Goal: Task Accomplishment & Management: Use online tool/utility

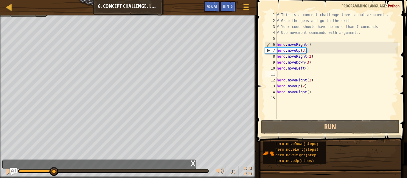
scroll to position [3, 0]
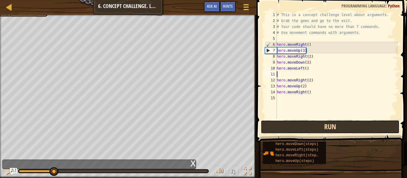
click at [318, 131] on button "Run" at bounding box center [330, 127] width 139 height 14
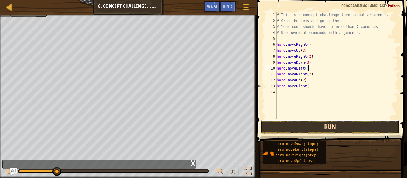
click at [340, 132] on button "Run" at bounding box center [330, 127] width 139 height 14
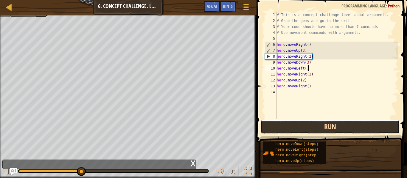
click at [315, 130] on button "Run" at bounding box center [330, 127] width 139 height 14
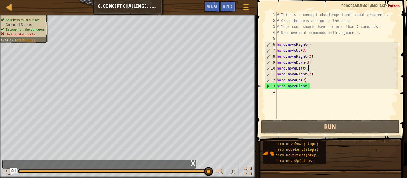
click at [192, 164] on div "x" at bounding box center [192, 163] width 5 height 6
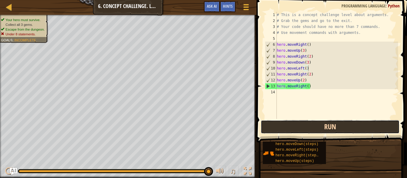
click at [305, 124] on button "Run" at bounding box center [330, 127] width 139 height 14
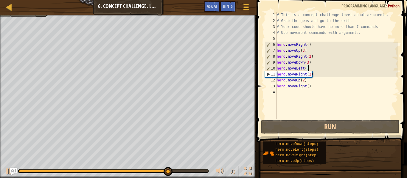
click at [339, 81] on div "# This is a concept challenge level about arguments. # Grab the gems and go to …" at bounding box center [336, 71] width 122 height 119
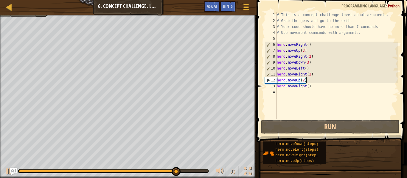
click at [339, 82] on div "# This is a concept challenge level about arguments. # Grab the gems and go to …" at bounding box center [336, 71] width 122 height 119
click at [340, 84] on div "# This is a concept challenge level about arguments. # Grab the gems and go to …" at bounding box center [336, 71] width 122 height 119
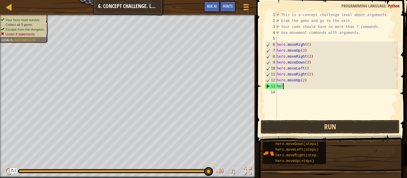
type textarea "h"
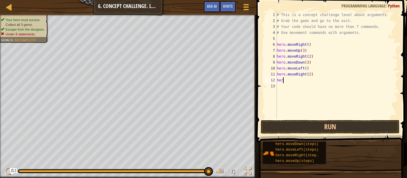
type textarea "h"
type textarea "hero.moveRight(2)"
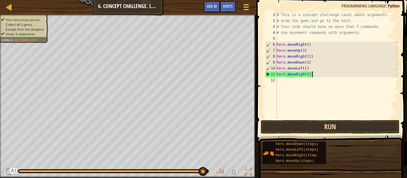
click at [346, 112] on div "# This is a concept challenge level about arguments. # Grab the gems and go to …" at bounding box center [336, 71] width 122 height 119
click at [348, 124] on button "Run" at bounding box center [330, 127] width 139 height 14
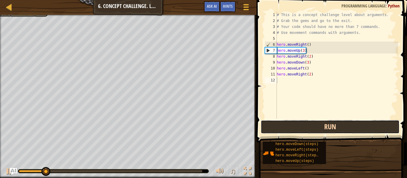
click at [348, 124] on button "Run" at bounding box center [330, 127] width 139 height 14
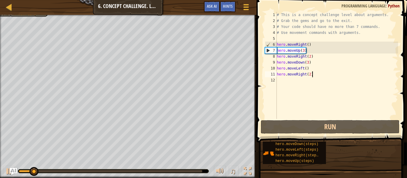
click at [325, 77] on div "# This is a concept challenge level about arguments. # Grab the gems and go to …" at bounding box center [336, 71] width 122 height 119
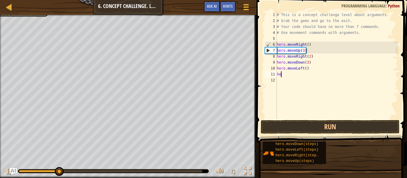
type textarea "h"
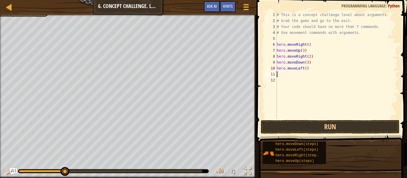
type textarea "hero.moveLeft()"
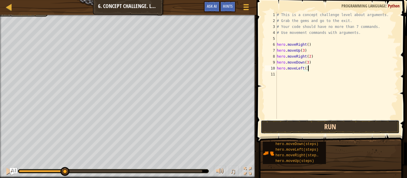
click at [356, 131] on button "Run" at bounding box center [330, 127] width 139 height 14
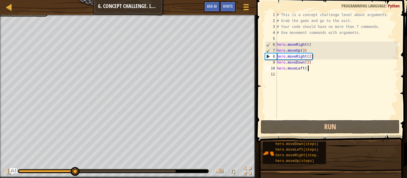
click at [304, 66] on div "# This is a concept challenge level about arguments. # Grab the gems and go to …" at bounding box center [336, 71] width 122 height 119
click at [308, 79] on div "# This is a concept challenge level about arguments. # Grab the gems and go to …" at bounding box center [336, 71] width 122 height 119
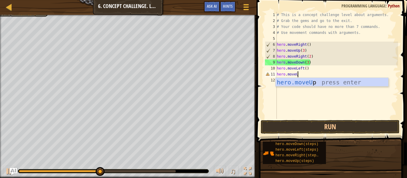
scroll to position [3, 3]
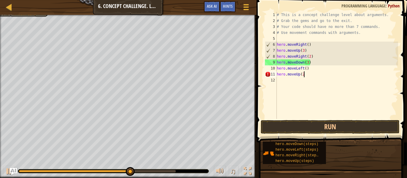
type textarea "hero.moveUp(2)"
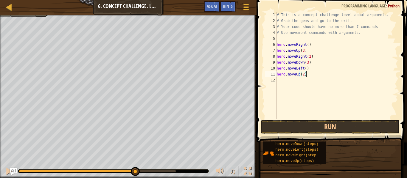
click at [307, 83] on div "# This is a concept challenge level about arguments. # Grab the gems and go to …" at bounding box center [336, 71] width 122 height 119
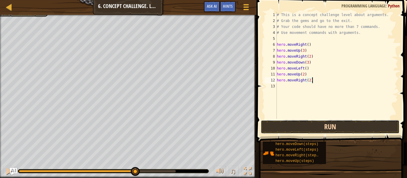
click at [321, 122] on button "Run" at bounding box center [330, 127] width 139 height 14
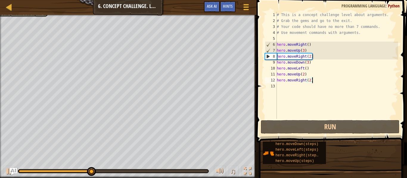
click at [309, 81] on div "# This is a concept challenge level about arguments. # Grab the gems and go to …" at bounding box center [336, 71] width 122 height 119
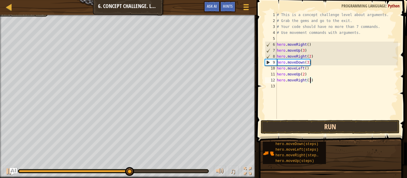
type textarea "hero.moveRight(3)"
click at [324, 125] on button "Run" at bounding box center [330, 127] width 139 height 14
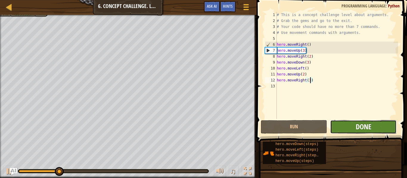
click at [365, 123] on span "Done" at bounding box center [363, 127] width 15 height 10
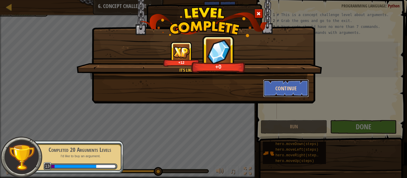
click at [296, 93] on button "Continue" at bounding box center [286, 88] width 46 height 18
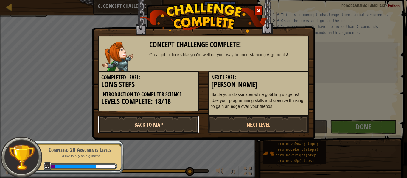
click at [175, 120] on link "Back to Map" at bounding box center [148, 125] width 101 height 18
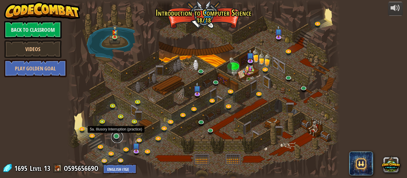
click at [118, 139] on link at bounding box center [117, 137] width 12 height 12
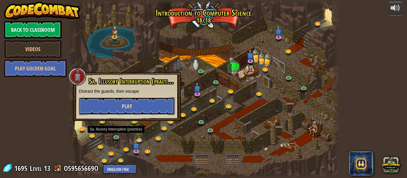
click at [127, 111] on button "Play" at bounding box center [127, 106] width 96 height 18
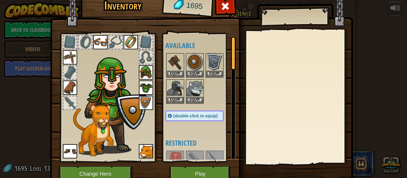
click at [152, 149] on img at bounding box center [146, 151] width 14 height 14
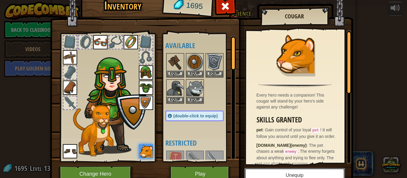
click at [301, 174] on button "Unequip" at bounding box center [294, 175] width 101 height 15
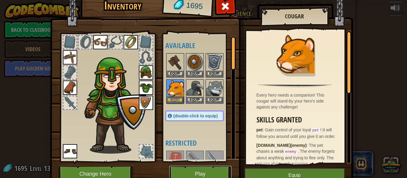
click at [218, 170] on button "Play" at bounding box center [200, 174] width 62 height 16
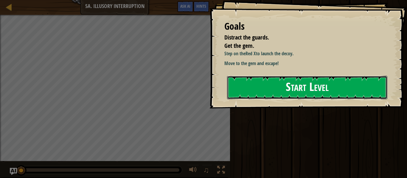
click at [275, 81] on button "Start Level" at bounding box center [307, 88] width 160 height 24
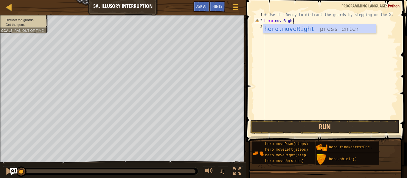
scroll to position [3, 4]
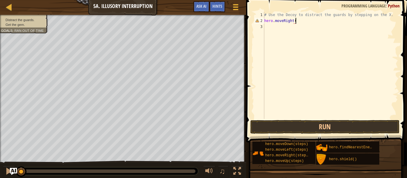
type textarea "hero.moveRight()"
type textarea "hero.moveDown(2)"
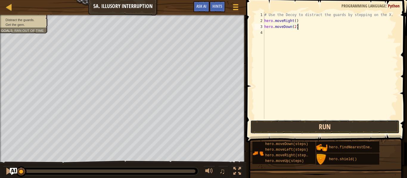
click at [279, 131] on button "Run" at bounding box center [324, 127] width 149 height 14
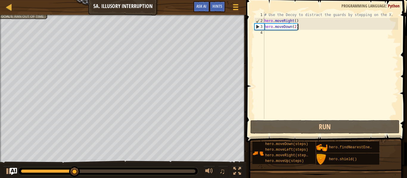
click at [21, 170] on div "0:00.1 Now: 0:13.8 Max: 0:44.9" at bounding box center [48, 172] width 54 height 4
click at [23, 171] on div at bounding box center [48, 172] width 54 height 4
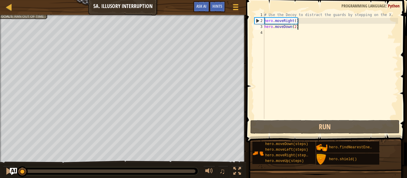
click at [311, 43] on div "# Use the Decoy to distract the guards by stepping on the X. hero . moveRight (…" at bounding box center [330, 71] width 135 height 119
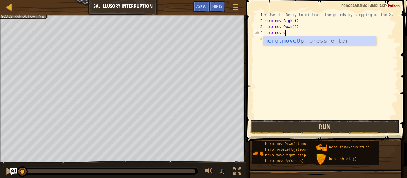
scroll to position [3, 3]
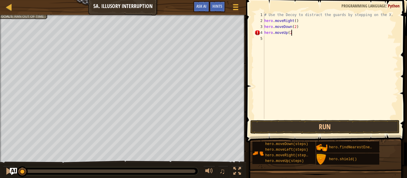
type textarea "hero.moveUp(2)"
type textarea "hero.moveRight(3)"
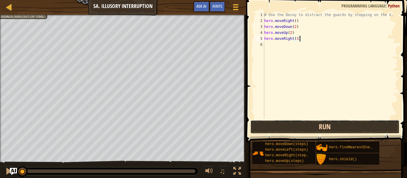
click at [335, 120] on button "Run" at bounding box center [324, 127] width 149 height 14
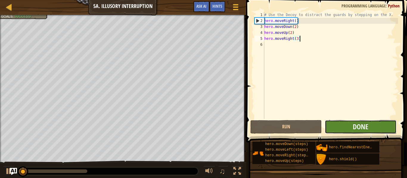
click at [348, 133] on button "Done" at bounding box center [360, 127] width 71 height 14
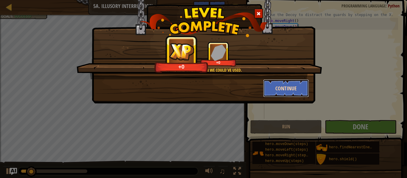
click at [273, 92] on button "Continue" at bounding box center [286, 88] width 46 height 18
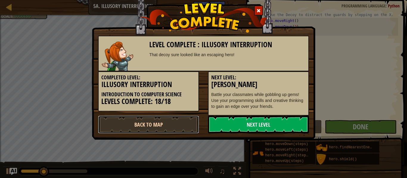
click at [148, 122] on link "Back to Map" at bounding box center [148, 125] width 101 height 18
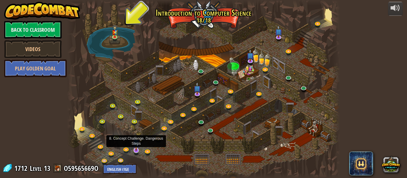
click at [135, 150] on img at bounding box center [135, 143] width 7 height 17
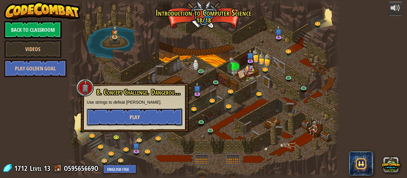
click at [149, 113] on button "Play" at bounding box center [135, 117] width 96 height 18
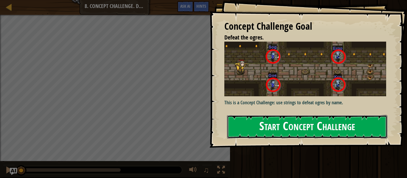
click at [286, 125] on button "Start Concept Challenge" at bounding box center [307, 127] width 160 height 24
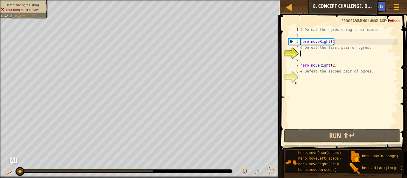
click at [334, 66] on div "# Defeat the ogres using their names. hero . moveRight ( ) # Defeat the first p…" at bounding box center [348, 83] width 99 height 113
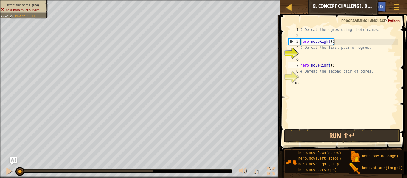
type textarea "hero.moveRight(1)"
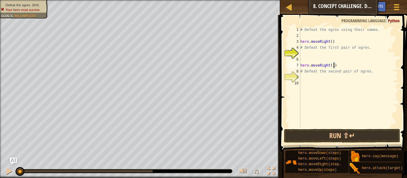
scroll to position [3, 5]
click at [333, 77] on div "# Defeat the ogres using their names. hero . moveRight ( ) # Defeat the first p…" at bounding box center [348, 83] width 99 height 113
click at [318, 55] on div "# Defeat the ogres using their names. hero . moveRight ( ) # Defeat the first p…" at bounding box center [348, 83] width 99 height 113
click at [335, 68] on div "# Defeat the ogres using their names. hero . moveRight ( ) # Defeat the first p…" at bounding box center [348, 83] width 99 height 113
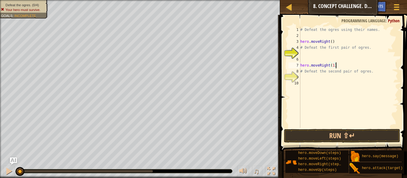
click at [333, 66] on div "# Defeat the ogres using their names. hero . moveRight ( ) # Defeat the first p…" at bounding box center [348, 83] width 99 height 113
type textarea "hero.moveRight(3)"
click at [304, 54] on div "# Defeat the ogres using their names. hero . moveRight ( ) # Defeat the first p…" at bounding box center [348, 83] width 99 height 113
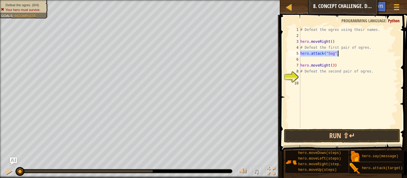
drag, startPoint x: 300, startPoint y: 55, endPoint x: 336, endPoint y: 52, distance: 36.4
click at [336, 52] on div "# Defeat the ogres using their names. hero . moveRight ( ) # Defeat the first p…" at bounding box center [348, 83] width 99 height 113
type textarea "hero.attack("Sog")"
drag, startPoint x: 300, startPoint y: 52, endPoint x: 339, endPoint y: 54, distance: 39.0
click at [339, 54] on div "# Defeat the ogres using their names. hero . moveRight ( ) # Defeat the first p…" at bounding box center [348, 83] width 99 height 113
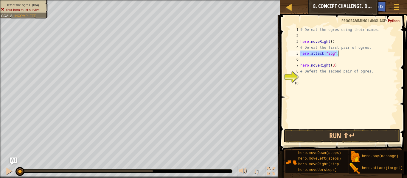
click at [340, 60] on div "# Defeat the ogres using their names. hero . moveRight ( ) # Defeat the first p…" at bounding box center [348, 83] width 99 height 113
paste textarea "hero.attack("Sog")"
type textarea "hero.attack("Sog")"
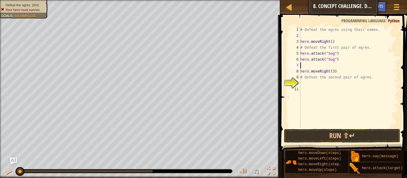
paste textarea "hero.attack("Sog")"
click at [333, 65] on div "# Defeat the ogres using their names. hero . moveRight ( ) # Defeat the first p…" at bounding box center [348, 83] width 99 height 113
type textarea "hero.attack("Gos")"
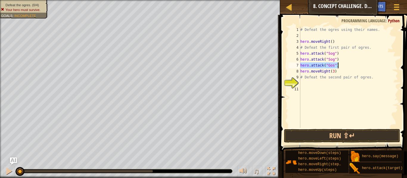
drag, startPoint x: 300, startPoint y: 66, endPoint x: 338, endPoint y: 67, distance: 37.8
click at [338, 67] on div "# Defeat the ogres using their names. hero . moveRight ( ) # Defeat the first p…" at bounding box center [348, 83] width 99 height 113
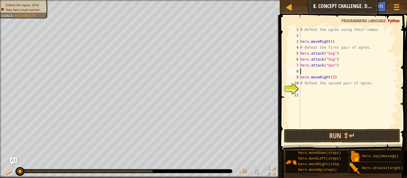
paste textarea
click at [304, 86] on div "# Defeat the ogres using their names. hero . moveRight ( ) # Defeat the first p…" at bounding box center [348, 83] width 99 height 113
paste textarea "hero.attack("Gos")"
click at [333, 92] on div "# Defeat the ogres using their names. hero . moveRight ( ) # Defeat the first p…" at bounding box center [348, 83] width 99 height 113
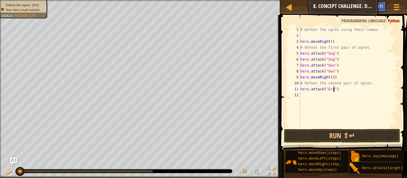
type textarea "hero.attack("Ergo")"
drag, startPoint x: 341, startPoint y: 90, endPoint x: 301, endPoint y: 90, distance: 40.5
click at [301, 90] on div "# Defeat the ogres using their names. hero . moveRight ( ) # Defeat the first p…" at bounding box center [348, 83] width 99 height 113
click at [302, 93] on div "# Defeat the ogres using their names. hero . moveRight ( ) # Defeat the first p…" at bounding box center [348, 83] width 99 height 113
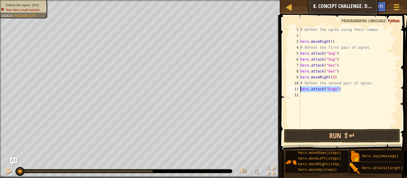
scroll to position [3, 0]
paste textarea "hero.attack("Ergo")"
type textarea "hero.attack("Ergo")"
click at [302, 93] on div "# Defeat the ogres using their names. hero . moveRight ( ) # Defeat the first p…" at bounding box center [348, 83] width 99 height 113
click at [304, 101] on div "# Defeat the ogres using their names. hero . moveRight ( ) # Defeat the first p…" at bounding box center [348, 83] width 99 height 113
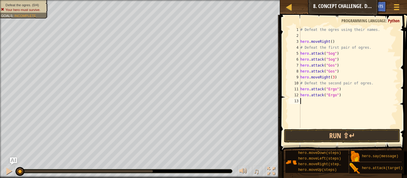
paste textarea "hero.attack("Ergo")"
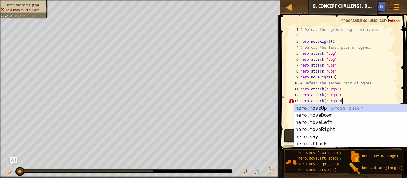
type textarea "hero.attack("Ergo")"
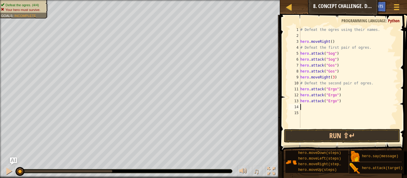
paste textarea "hero.attack("Ergo")"
click at [335, 108] on div "# Defeat the ogres using their names. hero . moveRight ( ) # Defeat the first p…" at bounding box center [348, 83] width 99 height 113
click at [334, 102] on div "# Defeat the ogres using their names. hero . moveRight ( ) # Defeat the first p…" at bounding box center [348, 83] width 99 height 113
click at [337, 104] on div "# Defeat the ogres using their names. hero . moveRight ( ) # Defeat the first p…" at bounding box center [348, 83] width 99 height 113
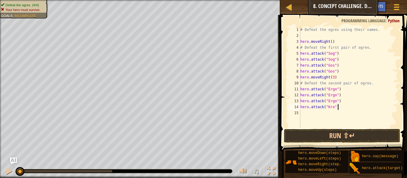
click at [335, 102] on div "# Defeat the ogres using their names. hero . moveRight ( ) # Defeat the first p…" at bounding box center [348, 83] width 99 height 113
click at [344, 137] on button "Run ⇧↵" at bounding box center [342, 136] width 116 height 14
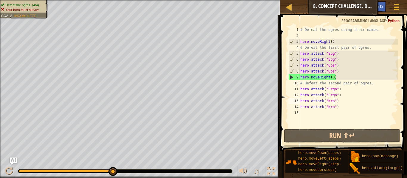
click at [334, 79] on div "# Defeat the ogres using their names. hero . moveRight ( ) # Defeat the first p…" at bounding box center [348, 83] width 99 height 113
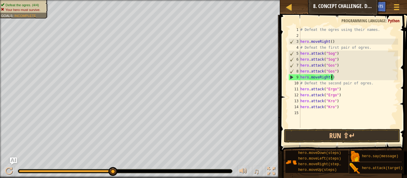
type textarea "hero.moveRight(2)"
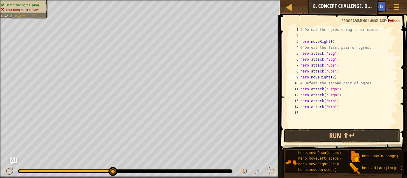
click at [343, 127] on div "# Defeat the ogres using their names. hero . moveRight ( ) # Defeat the first p…" at bounding box center [348, 83] width 99 height 113
click at [345, 134] on button "Run ⇧↵" at bounding box center [342, 136] width 116 height 14
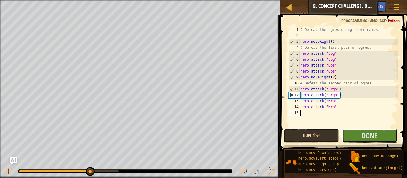
click at [345, 134] on button "Done" at bounding box center [369, 136] width 55 height 14
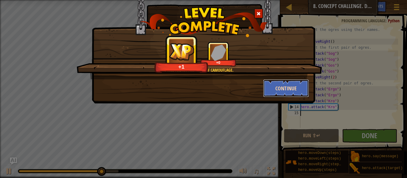
click at [297, 91] on button "Continue" at bounding box center [286, 88] width 46 height 18
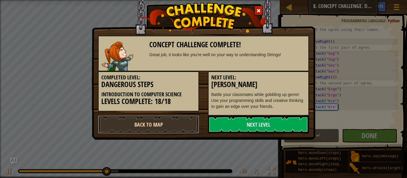
click at [159, 119] on link "Back to Map" at bounding box center [148, 125] width 101 height 18
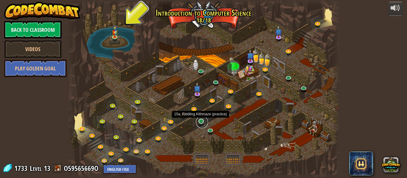
click at [200, 122] on link at bounding box center [202, 122] width 12 height 12
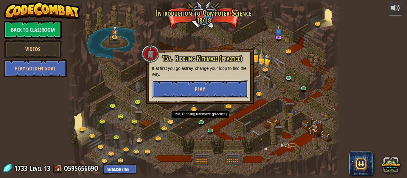
click at [213, 86] on button "Play" at bounding box center [200, 89] width 96 height 18
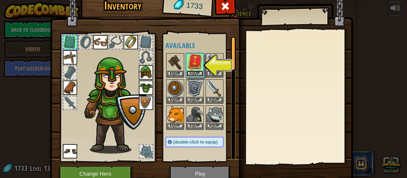
click at [192, 74] on button "Equip" at bounding box center [194, 74] width 17 height 6
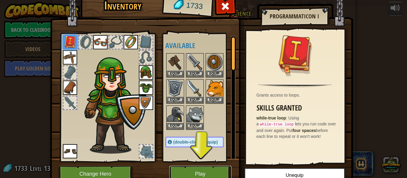
click at [219, 175] on button "Play" at bounding box center [200, 174] width 62 height 16
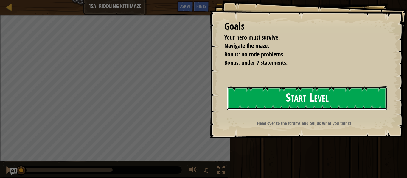
click at [299, 93] on button "Start Level" at bounding box center [307, 99] width 160 height 24
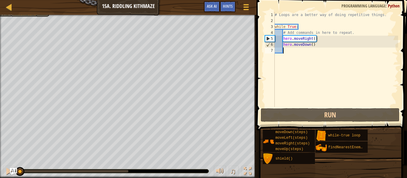
click at [19, 170] on div "0:00.1 Now: 0:12.2 Max: 0:23.4" at bounding box center [19, 171] width 1 height 2
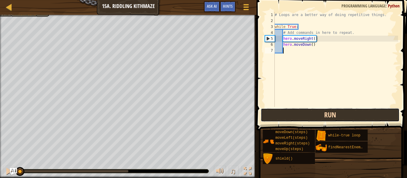
click at [349, 119] on button "Run" at bounding box center [330, 115] width 139 height 14
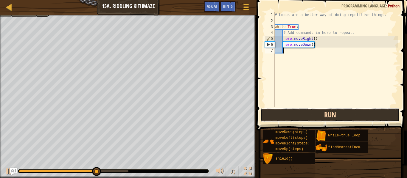
click at [348, 118] on button "Run" at bounding box center [330, 115] width 139 height 14
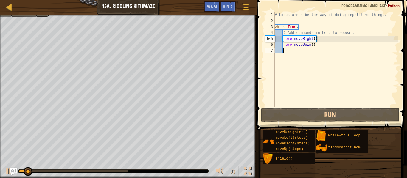
click at [19, 173] on div at bounding box center [113, 172] width 190 height 4
click at [20, 173] on div at bounding box center [113, 172] width 190 height 4
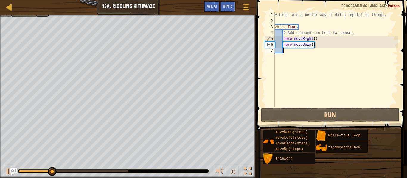
click at [20, 172] on div at bounding box center [35, 171] width 33 height 2
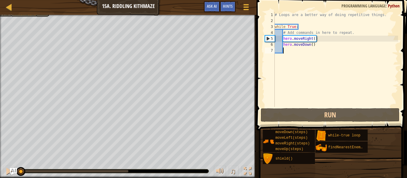
click at [318, 46] on div "# Loops are a better way of doing repetitive things. while True : # Add command…" at bounding box center [335, 65] width 124 height 107
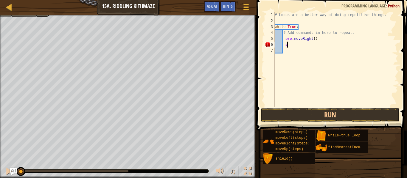
type textarea "h"
click at [314, 38] on div "# Loops are a better way of doing repetitive things. while True : # Add command…" at bounding box center [335, 65] width 124 height 107
type textarea "hero.moveRight(2)"
click at [314, 45] on div "# Loops are a better way of doing repetitive things. while True : # Add command…" at bounding box center [335, 65] width 124 height 107
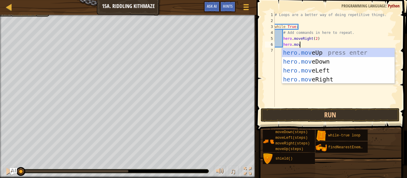
scroll to position [3, 4]
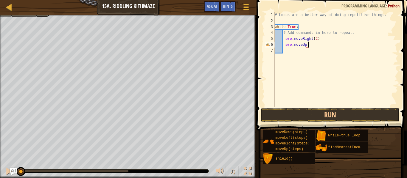
type textarea "hero.moveUp()"
click at [313, 49] on div "# Loops are a better way of doing repetitive things. while True : # Add command…" at bounding box center [335, 65] width 124 height 107
click at [324, 117] on button "Run" at bounding box center [330, 115] width 139 height 14
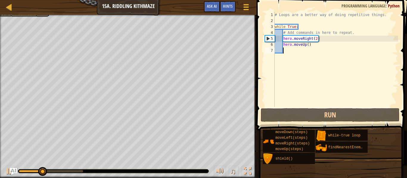
click at [316, 38] on div "# Loops are a better way of doing repetitive things. while True : # Add command…" at bounding box center [335, 65] width 124 height 107
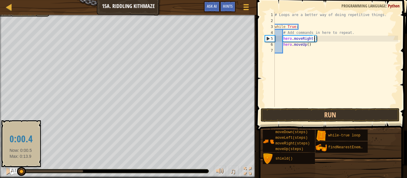
click at [21, 171] on div at bounding box center [20, 171] width 2 height 2
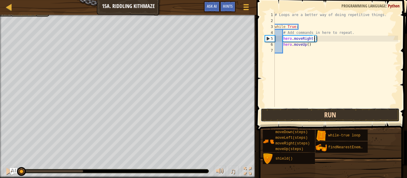
click at [323, 119] on button "Run" at bounding box center [330, 115] width 139 height 14
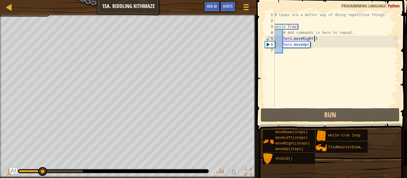
click at [19, 172] on div at bounding box center [30, 171] width 23 height 2
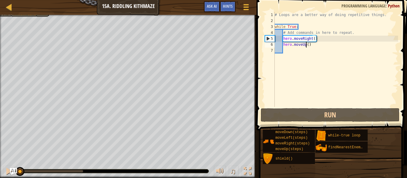
click at [306, 45] on div "# Loops are a better way of doing repetitive things. while True : # Add command…" at bounding box center [335, 65] width 124 height 107
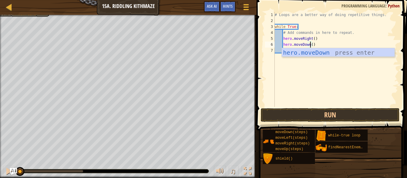
scroll to position [3, 5]
type textarea "hero.moveDown()"
click at [316, 109] on button "Run" at bounding box center [330, 115] width 139 height 14
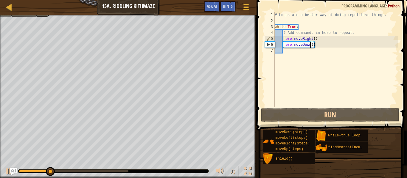
click at [20, 171] on div at bounding box center [34, 171] width 31 height 2
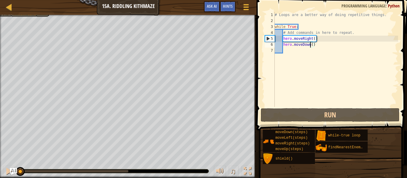
click at [305, 49] on div "# Loops are a better way of doing repetitive things. while True : # Add command…" at bounding box center [335, 65] width 124 height 107
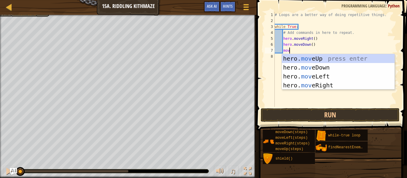
scroll to position [3, 2]
type textarea "m"
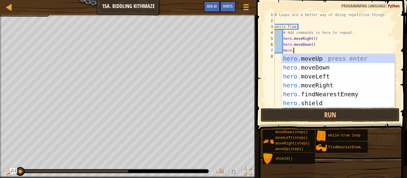
type textarea "Hero."
click at [311, 84] on div "hero. moveUp press enter hero. moveDown press enter hero. moveLeft press enter …" at bounding box center [338, 89] width 113 height 71
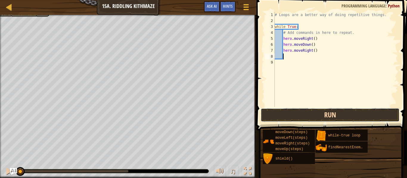
click at [311, 112] on button "Run" at bounding box center [330, 115] width 139 height 14
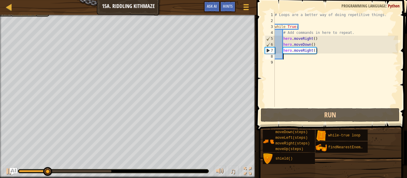
click at [21, 172] on div at bounding box center [33, 171] width 28 height 2
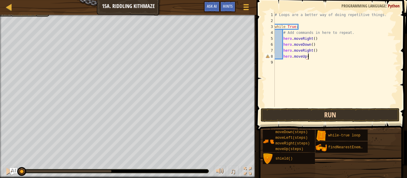
scroll to position [3, 5]
click at [299, 119] on button "Run" at bounding box center [330, 115] width 139 height 14
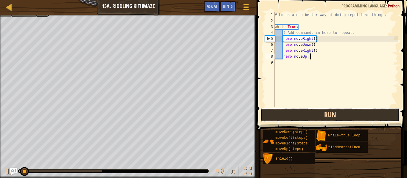
click at [299, 119] on button "Run" at bounding box center [330, 115] width 139 height 14
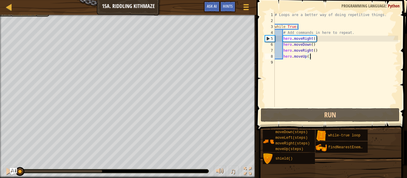
click at [19, 171] on div at bounding box center [19, 171] width 1 height 2
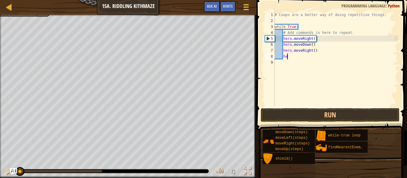
type textarea "h"
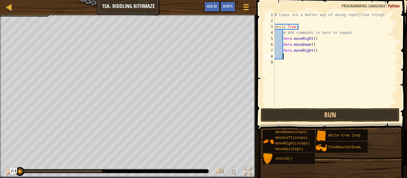
scroll to position [3, 0]
type textarea "h"
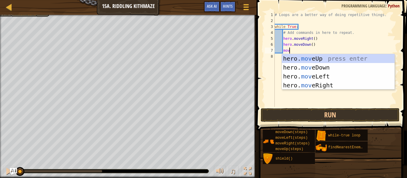
scroll to position [3, 2]
type textarea "m"
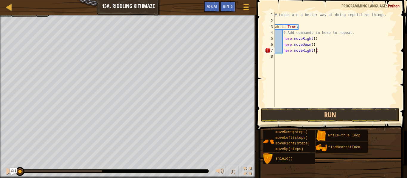
scroll to position [3, 6]
type textarea "hero.moveRight(2)"
click at [281, 113] on button "Run" at bounding box center [330, 115] width 139 height 14
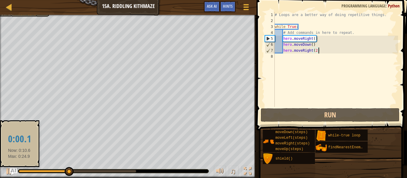
click at [19, 171] on div at bounding box center [44, 171] width 50 height 2
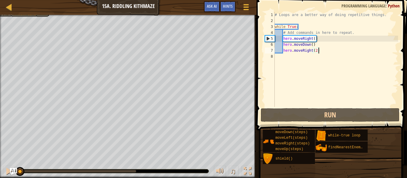
click at [309, 58] on div "# Loops are a better way of doing repetitive things. while True : # Add command…" at bounding box center [335, 65] width 124 height 107
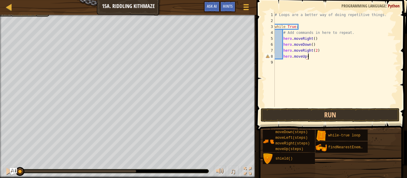
scroll to position [3, 5]
type textarea "hero.moveUp()"
click at [315, 117] on button "Run" at bounding box center [330, 115] width 139 height 14
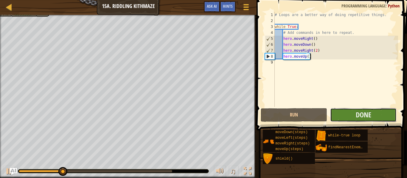
click at [371, 113] on button "Done" at bounding box center [363, 115] width 66 height 14
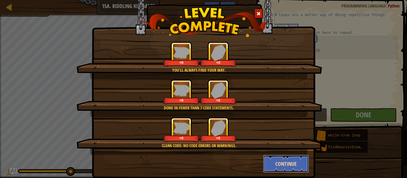
click at [275, 166] on button "Continue" at bounding box center [286, 164] width 46 height 18
click at [275, 166] on div "You'll always find your way. +0 +0 Done in fewer than 7 code statements. +0 +0 …" at bounding box center [203, 89] width 407 height 178
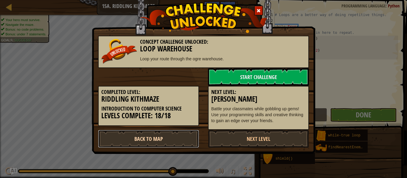
click at [178, 138] on link "Back to Map" at bounding box center [148, 139] width 101 height 18
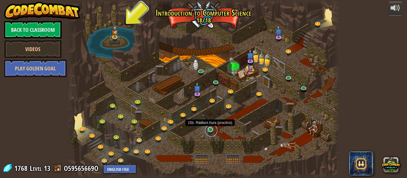
click at [211, 130] on link at bounding box center [211, 131] width 12 height 12
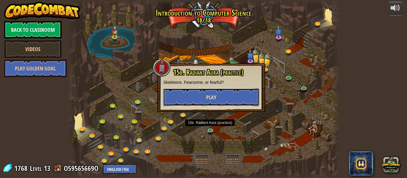
click at [221, 93] on button "Play" at bounding box center [211, 97] width 96 height 18
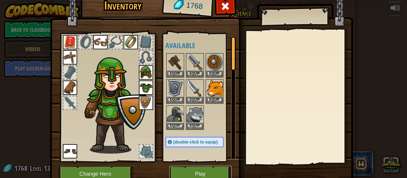
click at [194, 174] on button "Play" at bounding box center [200, 174] width 62 height 16
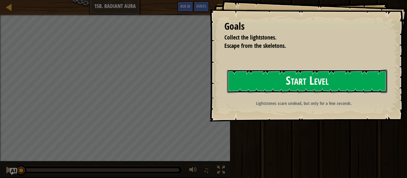
click at [277, 93] on button "Start Level" at bounding box center [307, 82] width 160 height 24
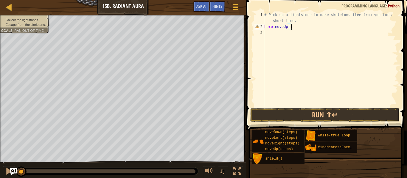
scroll to position [3, 4]
click at [295, 22] on div "# Pick up a lightstone to make skeletons flee from you for a short time. hero .…" at bounding box center [330, 68] width 135 height 113
type textarea "# Pick up a lightstone to make skeletons flee from you for a short time."
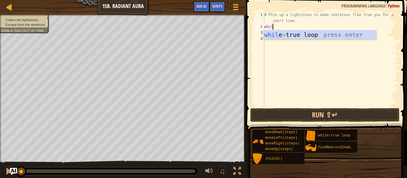
type textarea "while"
click at [303, 34] on div "while -true loop press enter" at bounding box center [319, 43] width 113 height 27
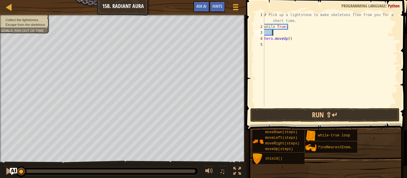
scroll to position [3, 1]
click at [264, 39] on div "4" at bounding box center [259, 39] width 10 height 6
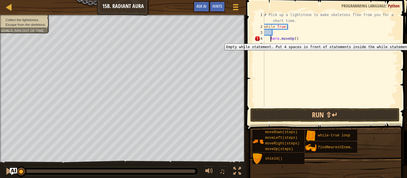
type textarea "hero.moveUp()"
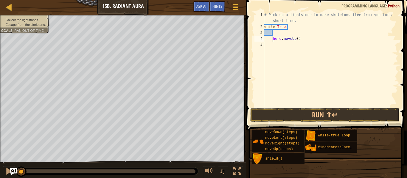
click at [303, 35] on div "# Pick up a lightstone to make skeletons flee from you for a short time. while …" at bounding box center [330, 68] width 135 height 113
click at [303, 37] on div "# Pick up a lightstone to make skeletons flee from you for a short time. while …" at bounding box center [330, 68] width 135 height 113
type textarea "hero.moveUp()"
type textarea "m"
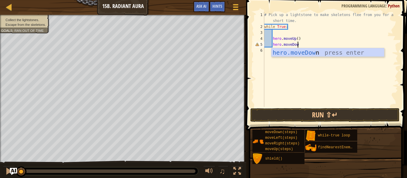
scroll to position [3, 5]
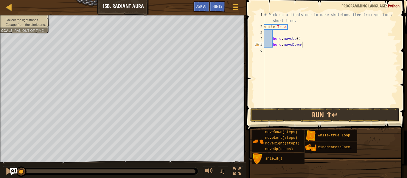
type textarea "hero.moveDown()"
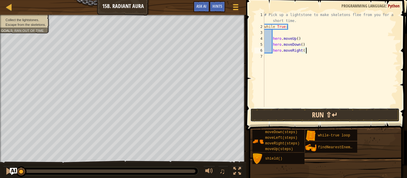
click at [316, 114] on button "Run ⇧↵" at bounding box center [324, 115] width 149 height 14
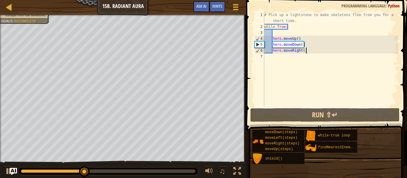
click at [23, 172] on div "0:00.4 Now: 0:12.7 Max: 0:35.0" at bounding box center [53, 172] width 64 height 4
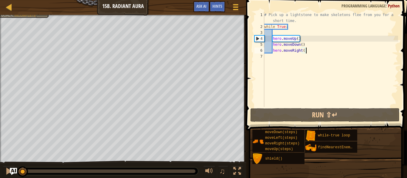
click at [272, 50] on div "# Pick up a lightstone to make skeletons flee from you for a short time. while …" at bounding box center [330, 68] width 135 height 113
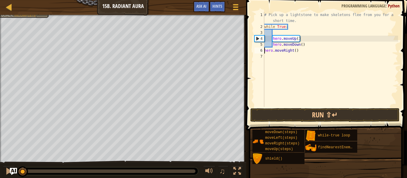
scroll to position [3, 4]
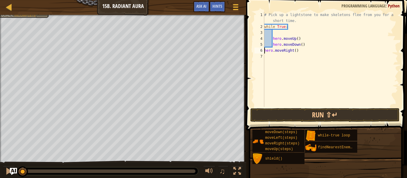
click at [273, 47] on div "# Pick up a lightstone to make skeletons flee from you for a short time. while …" at bounding box center [330, 68] width 135 height 113
click at [273, 39] on div "# Pick up a lightstone to make skeletons flee from you for a short time. while …" at bounding box center [330, 68] width 135 height 113
click at [291, 23] on div "# Pick up a lightstone to make skeletons flee from you for a short time. while …" at bounding box center [330, 68] width 135 height 113
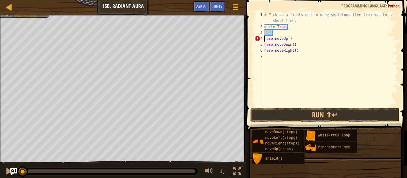
type textarea "# Pick up a lightstone to make skeletons flee from you for a short time."
click at [296, 32] on div "# Pick up a lightstone to make skeletons flee from you for a short time. while …" at bounding box center [330, 68] width 135 height 113
type textarea "w"
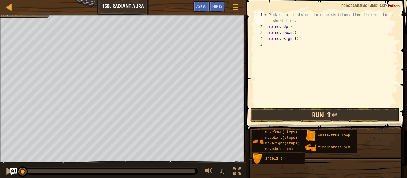
type textarea "# Pick up a lightstone to make skeletons flee from you for a short time."
click at [305, 111] on button "Run ⇧↵" at bounding box center [324, 115] width 149 height 14
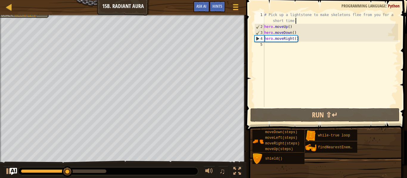
click at [23, 172] on div at bounding box center [44, 172] width 47 height 4
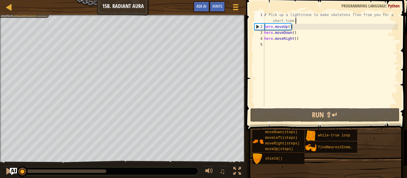
click at [289, 44] on div "# Pick up a lightstone to make skeletons flee from you for a short time. hero .…" at bounding box center [330, 68] width 135 height 113
click at [295, 39] on div "# Pick up a lightstone to make skeletons flee from you for a short time. hero .…" at bounding box center [330, 68] width 135 height 113
type textarea "hero.moveRight(2)"
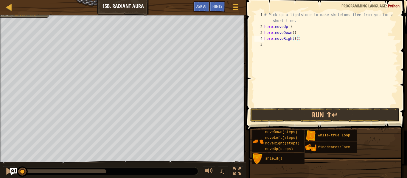
click at [279, 42] on div "# Pick up a lightstone to make skeletons flee from you for a short time. hero .…" at bounding box center [330, 68] width 135 height 113
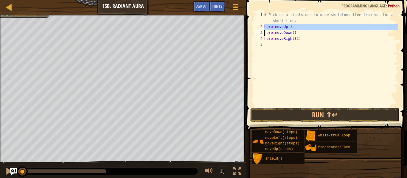
drag, startPoint x: 262, startPoint y: 27, endPoint x: 290, endPoint y: 26, distance: 27.7
click at [290, 26] on div "1 2 3 4 5 # Pick up a lightstone to make skeletons flee from you for a short ti…" at bounding box center [325, 59] width 145 height 95
click at [290, 26] on div "# Pick up a lightstone to make skeletons flee from you for a short time. hero .…" at bounding box center [330, 59] width 135 height 95
drag, startPoint x: 264, startPoint y: 28, endPoint x: 279, endPoint y: 28, distance: 14.9
click at [279, 28] on div "hero.moveUp() 1 2 3 4 5 # Pick up a lightstone to make skeletons flee from you …" at bounding box center [325, 59] width 145 height 95
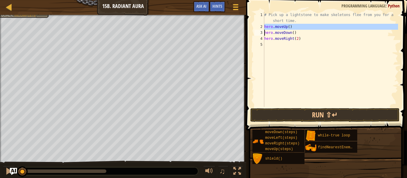
type textarea "hero.moveUp()"
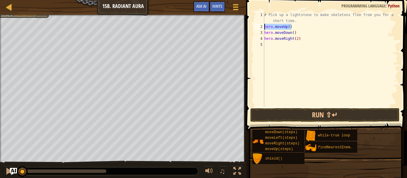
drag, startPoint x: 292, startPoint y: 26, endPoint x: 262, endPoint y: 26, distance: 29.8
click at [262, 26] on div "hero.moveUp() 1 2 3 4 5 # Pick up a lightstone to make skeletons flee from you …" at bounding box center [325, 59] width 145 height 95
click at [272, 42] on div "# Pick up a lightstone to make skeletons flee from you for a short time. hero .…" at bounding box center [330, 68] width 135 height 113
paste textarea "hero.moveUp()"
drag, startPoint x: 296, startPoint y: 32, endPoint x: 262, endPoint y: 33, distance: 33.7
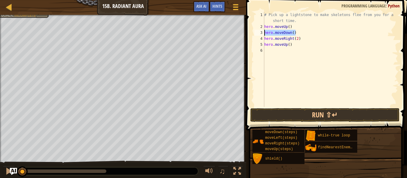
click at [262, 33] on div "hero.moveUp() 1 2 3 4 5 6 # Pick up a lightstone to make skeletons flee from yo…" at bounding box center [325, 59] width 145 height 95
type textarea "hero.moveDown()"
click at [269, 50] on div "# Pick up a lightstone to make skeletons flee from you for a short time. hero .…" at bounding box center [330, 68] width 135 height 113
paste textarea "hero.moveDown()"
drag, startPoint x: 301, startPoint y: 40, endPoint x: 262, endPoint y: 39, distance: 39.0
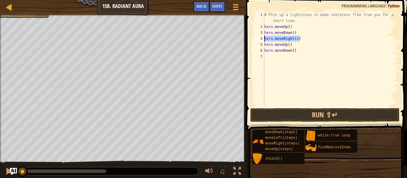
click at [262, 39] on div "hero.moveDown() 1 2 3 4 5 6 7 # Pick up a lightstone to make skeletons flee fro…" at bounding box center [325, 59] width 145 height 95
type textarea "hero.moveRight(2)"
click at [266, 55] on div "# Pick up a lightstone to make skeletons flee from you for a short time. hero .…" at bounding box center [330, 68] width 135 height 113
paste textarea "hero.moveRight(2)"
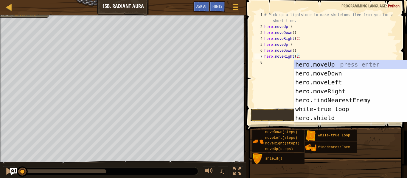
click at [277, 119] on button "Run ⇧↵" at bounding box center [324, 115] width 149 height 14
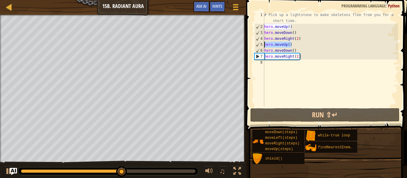
drag, startPoint x: 292, startPoint y: 44, endPoint x: 263, endPoint y: 44, distance: 28.9
click at [263, 44] on div "hero.moveRight(2) 1 2 3 4 5 6 7 8 # Pick up a lightstone to make skeletons flee…" at bounding box center [325, 59] width 145 height 95
type textarea "hero.moveUp()"
click at [266, 63] on div "# Pick up a lightstone to make skeletons flee from you for a short time. hero .…" at bounding box center [330, 68] width 135 height 113
paste textarea "hero.moveUp()"
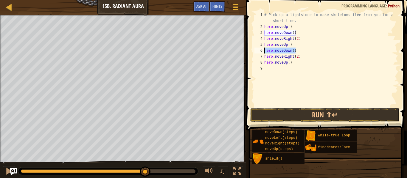
drag, startPoint x: 301, startPoint y: 50, endPoint x: 261, endPoint y: 51, distance: 39.6
click at [261, 51] on div "hero.moveUp() 1 2 3 4 5 6 7 8 9 # Pick up a lightstone to make skeletons flee f…" at bounding box center [325, 59] width 145 height 95
type textarea "hero.moveDown()"
click at [268, 66] on div "# Pick up a lightstone to make skeletons flee from you for a short time. hero .…" at bounding box center [330, 68] width 135 height 113
paste textarea "hero.moveDown()"
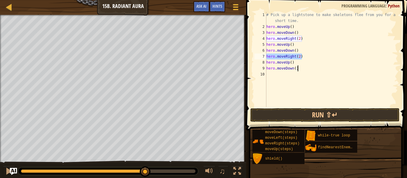
drag, startPoint x: 303, startPoint y: 57, endPoint x: 262, endPoint y: 57, distance: 41.1
click at [262, 57] on div "hero.moveDown() 1 2 3 4 5 6 7 8 9 10 # Pick up a lightstone to make skeletons f…" at bounding box center [325, 59] width 145 height 95
type textarea "hero.moveRight(2)"
click at [267, 73] on div "# Pick up a lightstone to make skeletons flee from you for a short time. hero .…" at bounding box center [331, 68] width 133 height 113
type textarea "v"
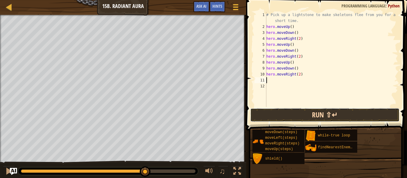
click at [295, 115] on button "Run ⇧↵" at bounding box center [324, 115] width 149 height 14
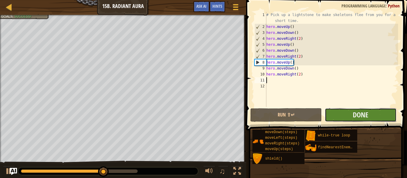
click at [377, 111] on button "Done" at bounding box center [360, 115] width 71 height 14
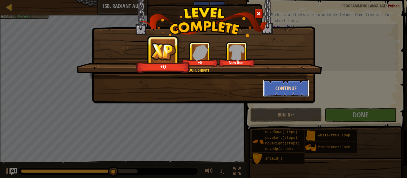
click at [280, 86] on button "Continue" at bounding box center [286, 88] width 46 height 18
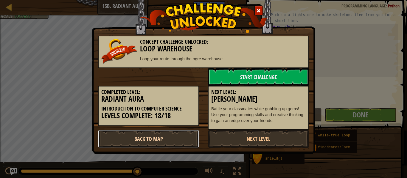
click at [162, 137] on link "Back to Map" at bounding box center [148, 139] width 101 height 18
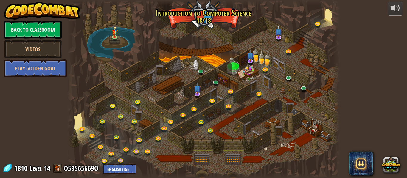
click at [174, 4] on div at bounding box center [203, 2] width 273 height 5
